Goal: Transaction & Acquisition: Purchase product/service

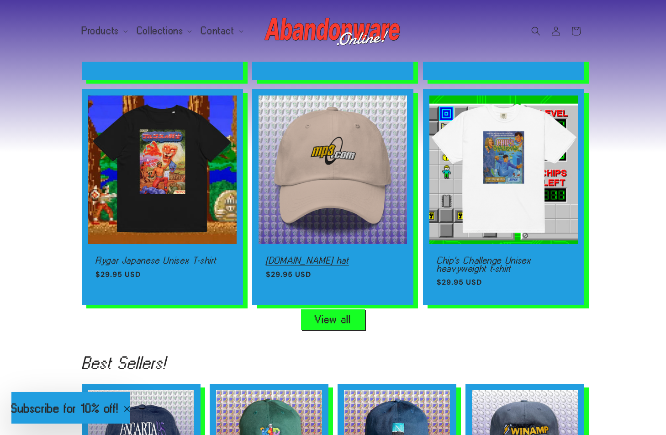
scroll to position [687, 0]
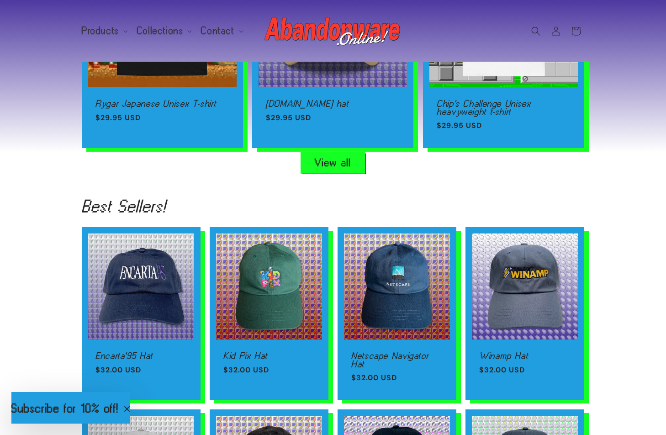
click at [330, 166] on link "View all" at bounding box center [333, 163] width 64 height 21
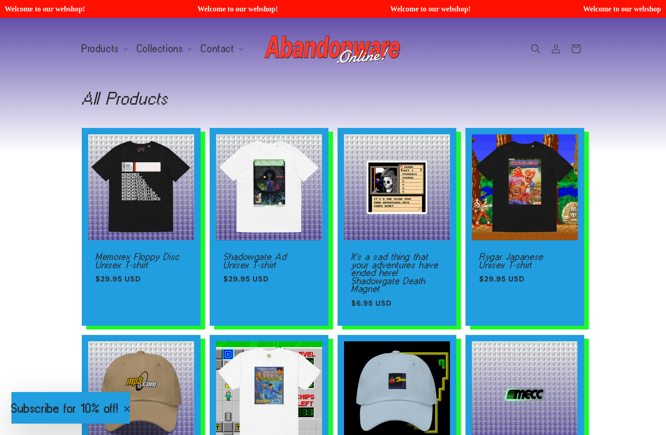
click at [533, 46] on icon "Search" at bounding box center [536, 49] width 10 height 10
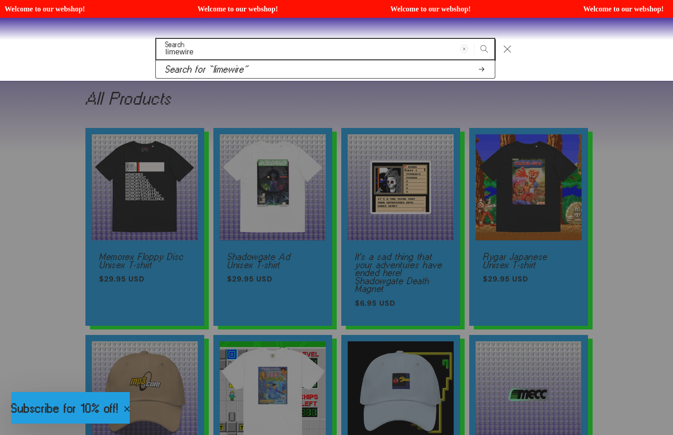
type input "limewire"
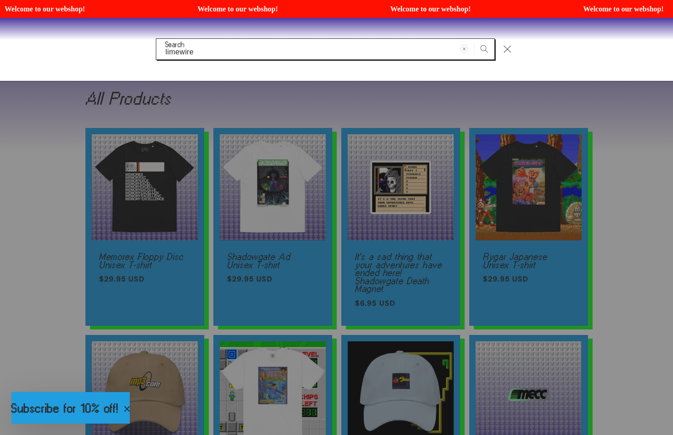
click at [0, 49] on div "Search" at bounding box center [0, 49] width 0 height 0
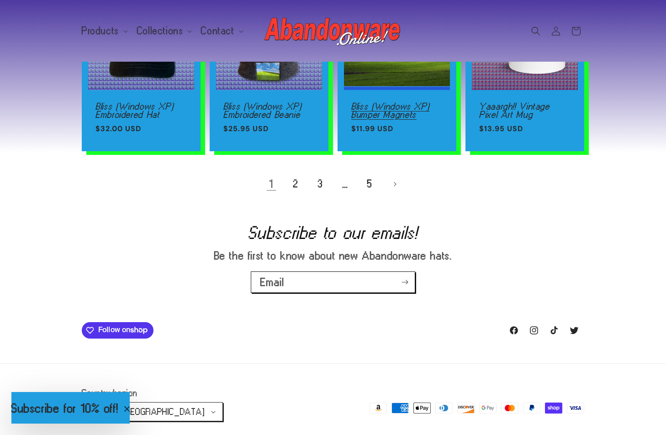
scroll to position [681, 0]
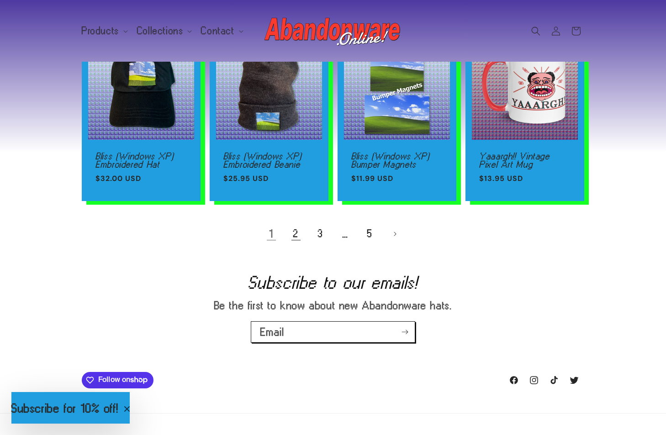
click at [295, 229] on link "2" at bounding box center [296, 234] width 20 height 20
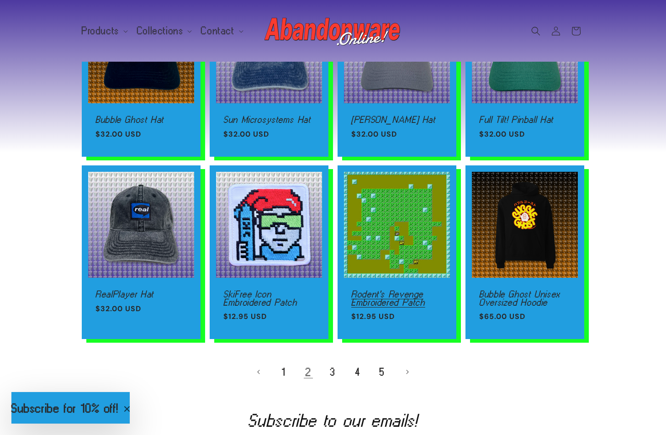
scroll to position [519, 0]
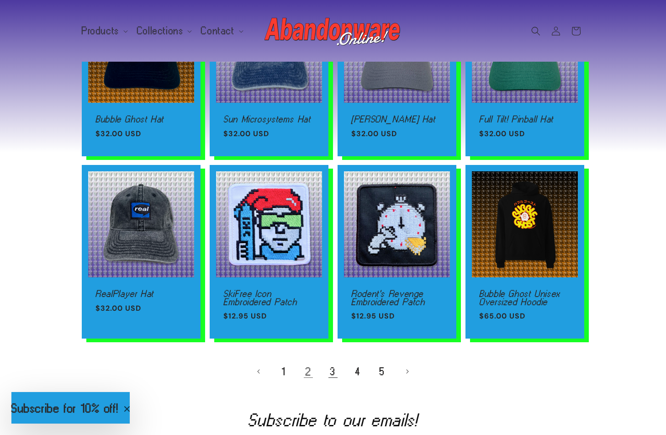
click at [332, 379] on link "3" at bounding box center [333, 371] width 20 height 20
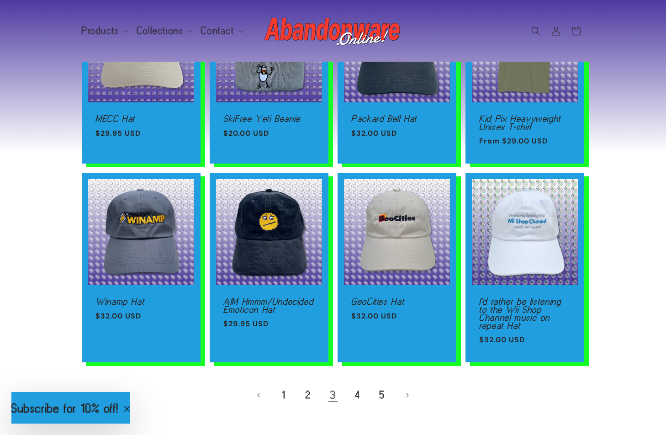
scroll to position [574, 0]
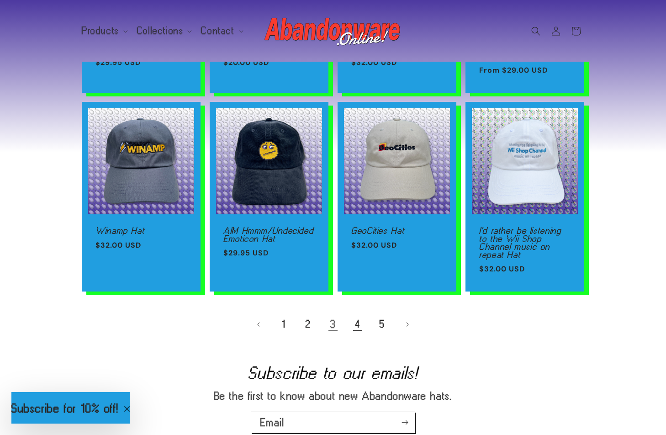
click at [358, 323] on link "4" at bounding box center [358, 324] width 20 height 20
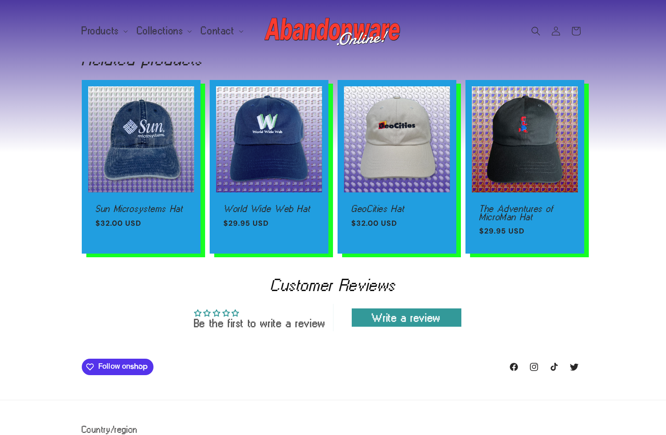
scroll to position [634, 0]
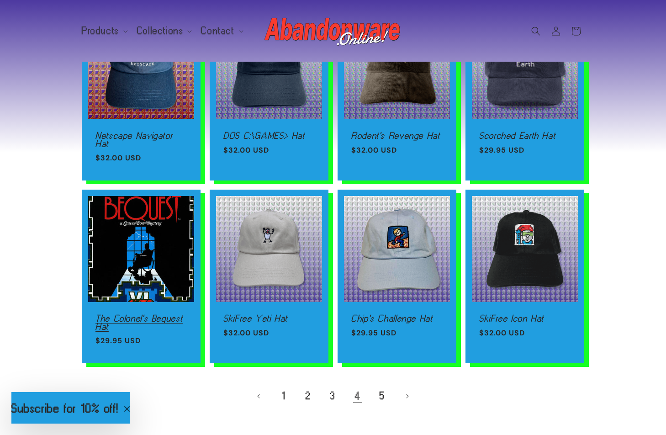
scroll to position [526, 0]
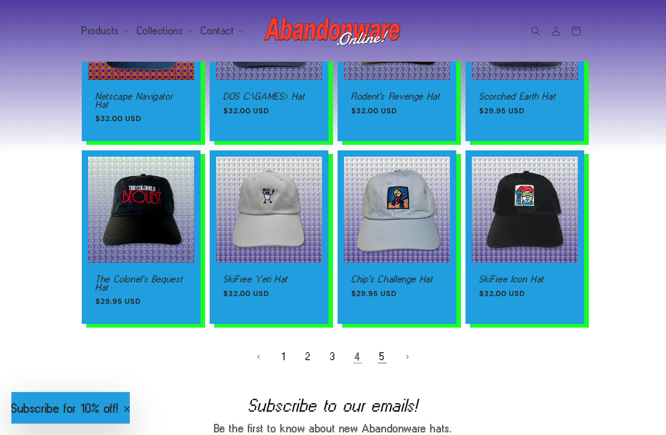
click at [385, 357] on link "5" at bounding box center [382, 357] width 20 height 20
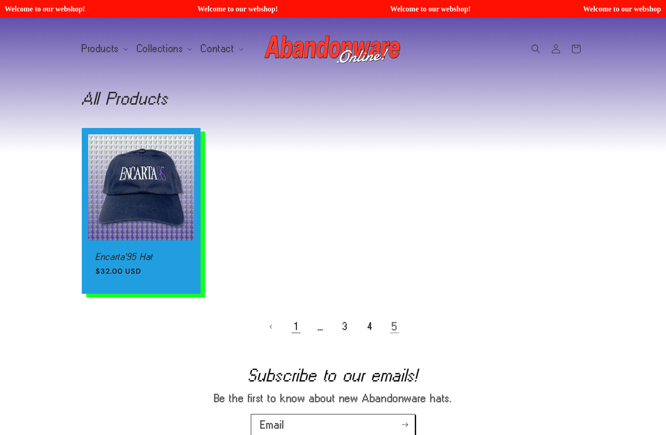
click at [298, 332] on link "1" at bounding box center [296, 326] width 20 height 20
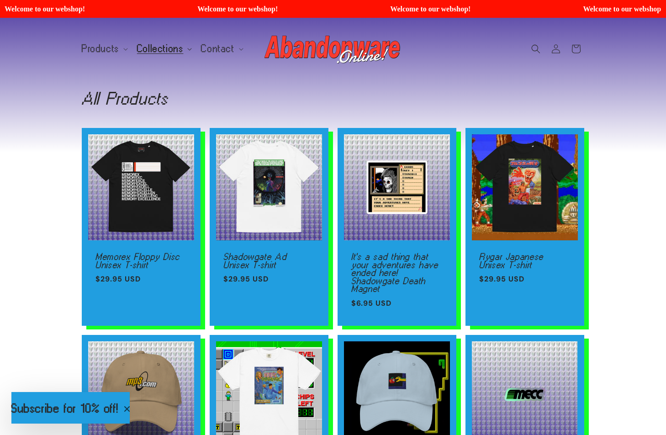
click at [169, 48] on span "Collections" at bounding box center [160, 49] width 47 height 8
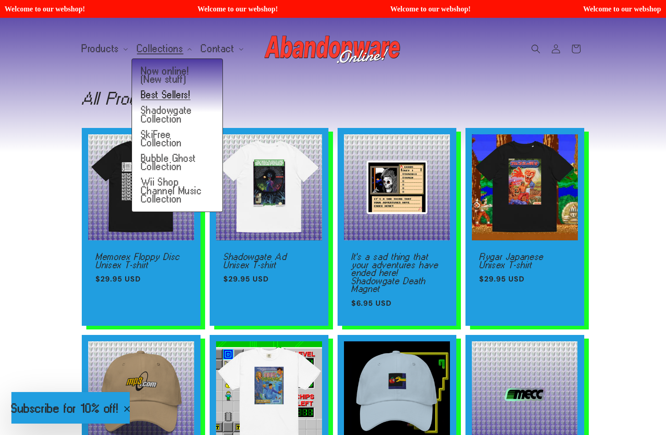
click at [172, 95] on link "Best Sellers!" at bounding box center [177, 95] width 90 height 16
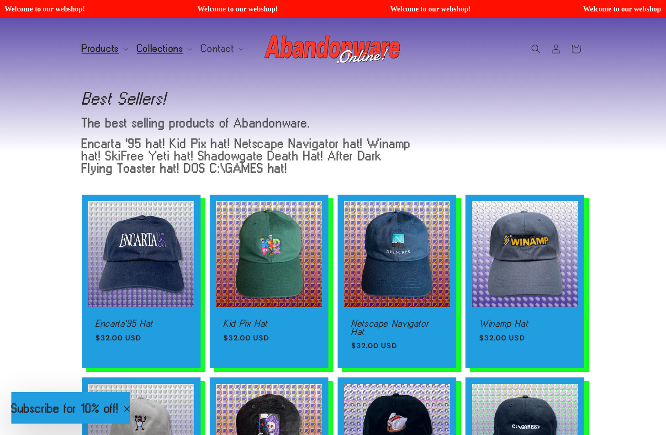
click at [105, 47] on span "Products" at bounding box center [100, 49] width 37 height 8
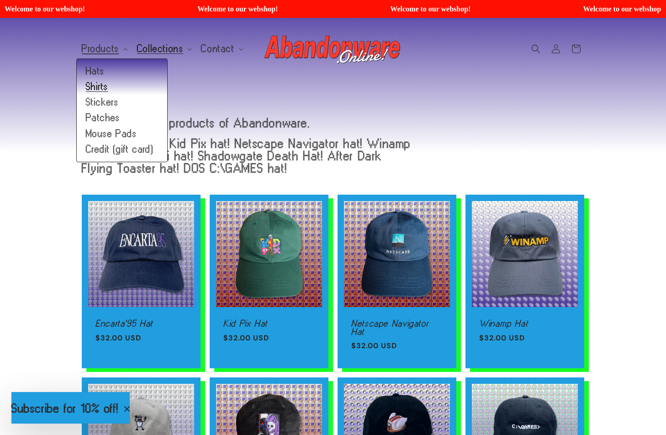
click at [102, 87] on link "Shirts" at bounding box center [122, 87] width 90 height 16
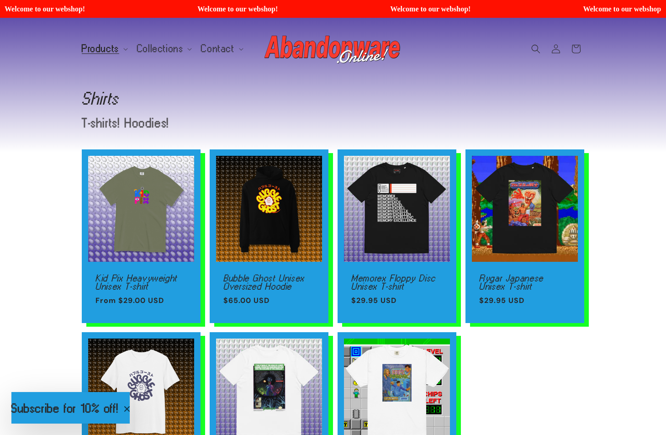
click at [366, 53] on img at bounding box center [332, 49] width 137 height 37
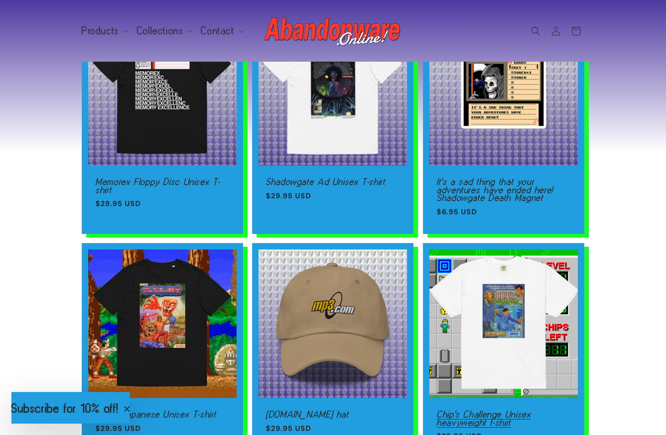
scroll to position [461, 0]
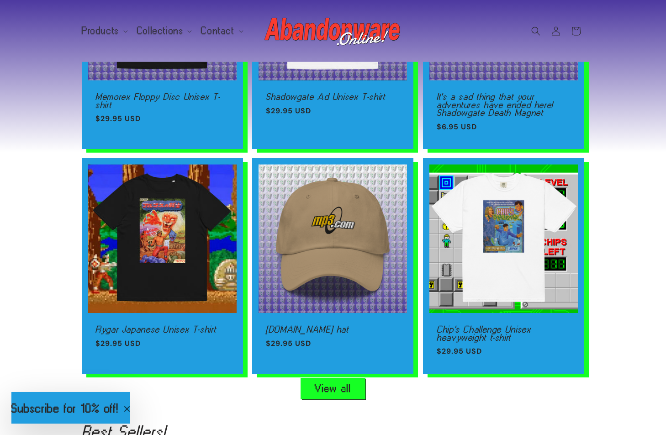
click at [341, 390] on link "View all" at bounding box center [333, 388] width 64 height 21
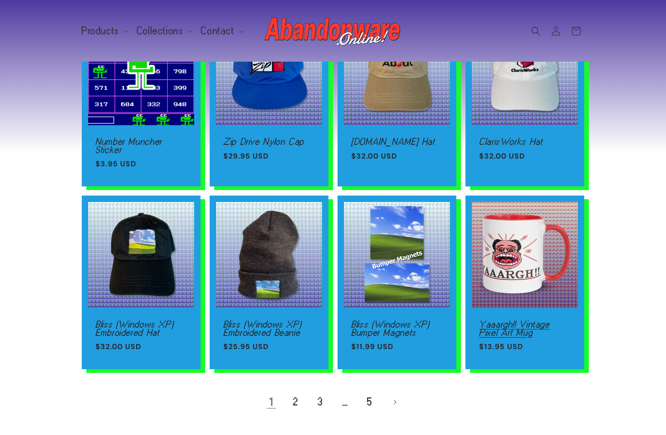
scroll to position [519, 0]
